Goal: Task Accomplishment & Management: Manage account settings

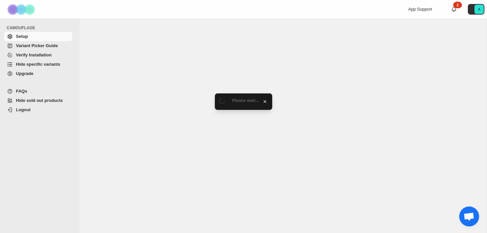
select select "******"
click at [22, 112] on span "Logout" at bounding box center [23, 109] width 15 height 5
